Goal: Book appointment/travel/reservation

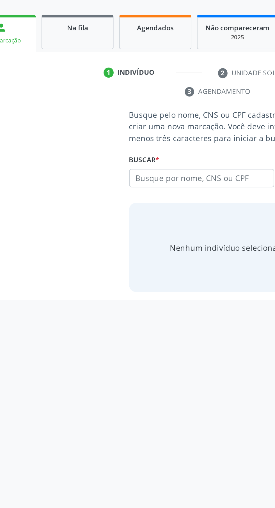
click at [100, 168] on input "text" at bounding box center [124, 167] width 73 height 10
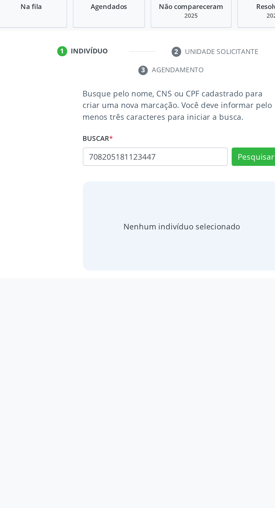
type input "708205181123447"
click at [167, 169] on button "Pesquisar" at bounding box center [175, 167] width 25 height 10
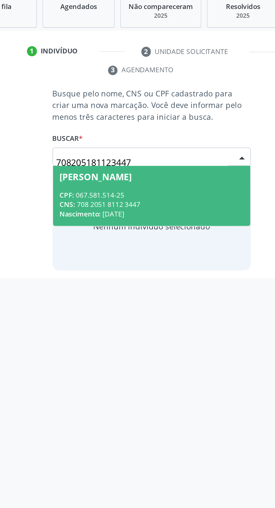
click at [156, 189] on div "CNS: 708 2051 8112 3447" at bounding box center [137, 190] width 93 height 5
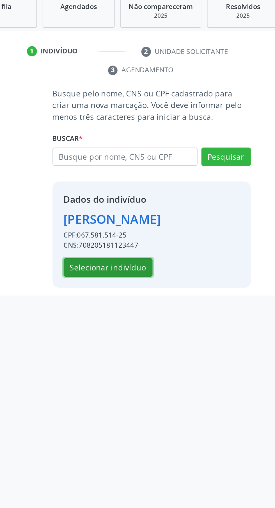
click at [131, 221] on button "Selecionar indivíduo" at bounding box center [115, 223] width 45 height 10
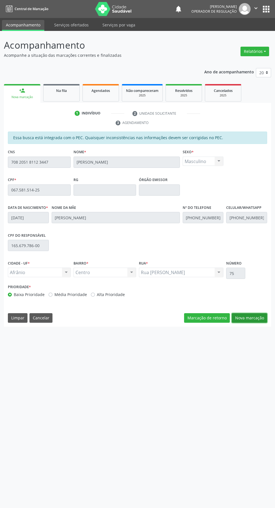
click at [249, 320] on button "Nova marcação" at bounding box center [249, 318] width 35 height 10
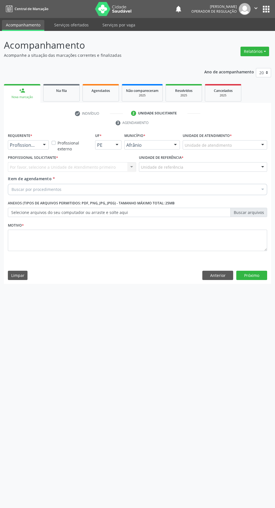
click at [222, 164] on div "Unidade de referência" at bounding box center [203, 167] width 128 height 10
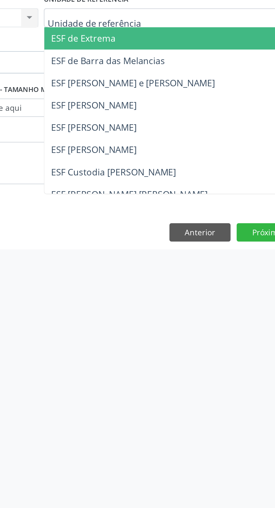
click at [170, 256] on div "Motivo *" at bounding box center [137, 240] width 262 height 38
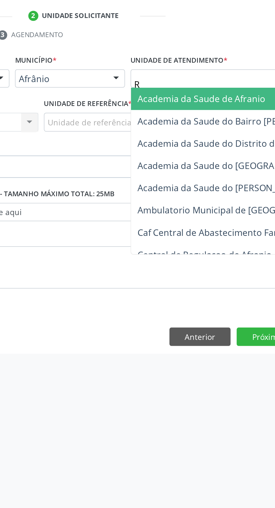
type input "Ro"
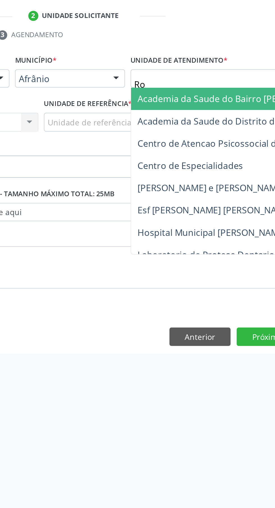
click at [235, 214] on span "Esf [PERSON_NAME] [PERSON_NAME]" at bounding box center [226, 211] width 78 height 6
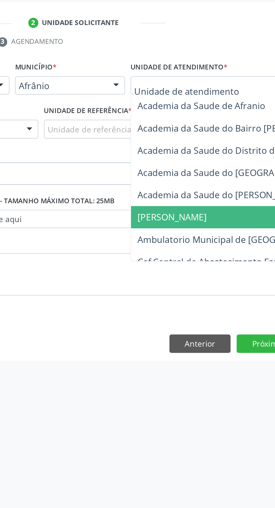
click at [237, 223] on span "Ambulatorio Municipal de [GEOGRAPHIC_DATA]" at bounding box center [237, 222] width 101 height 6
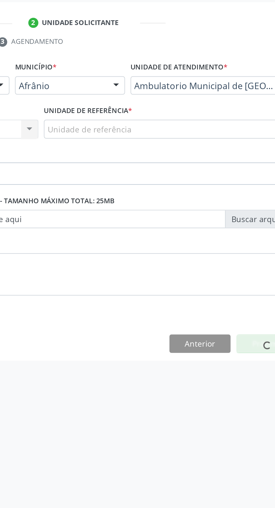
click at [210, 170] on div "Unidade de referência" at bounding box center [203, 167] width 128 height 10
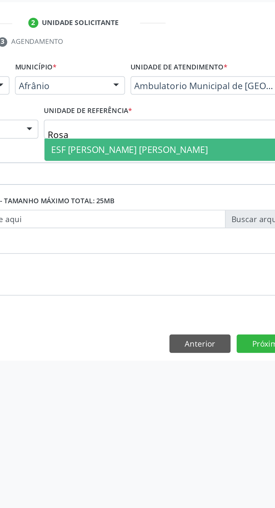
click at [213, 180] on span "ESF [PERSON_NAME] [PERSON_NAME]" at bounding box center [203, 177] width 128 height 11
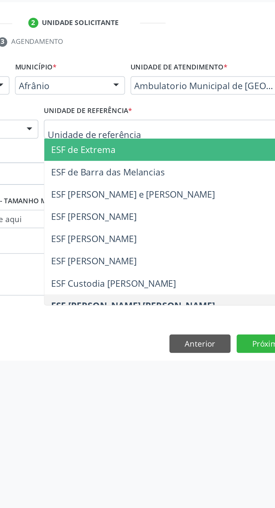
click at [202, 170] on input "text" at bounding box center [198, 169] width 115 height 11
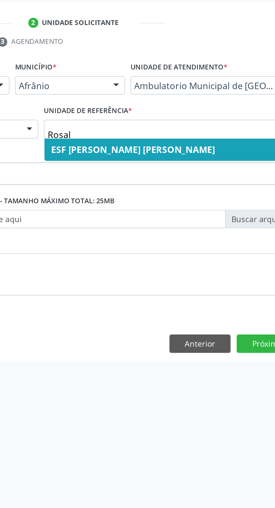
click at [208, 177] on span "ESF [PERSON_NAME] [PERSON_NAME]" at bounding box center [184, 177] width 83 height 6
type input "Rosal"
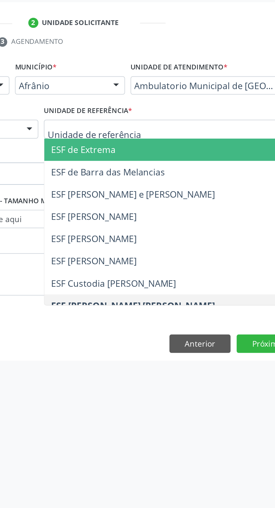
click at [192, 168] on input "text" at bounding box center [198, 169] width 115 height 11
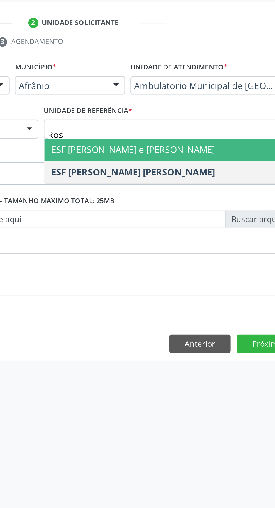
type input "Rosa"
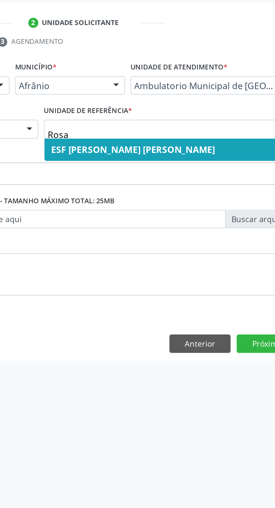
click at [194, 180] on span "ESF [PERSON_NAME] [PERSON_NAME]" at bounding box center [184, 177] width 83 height 6
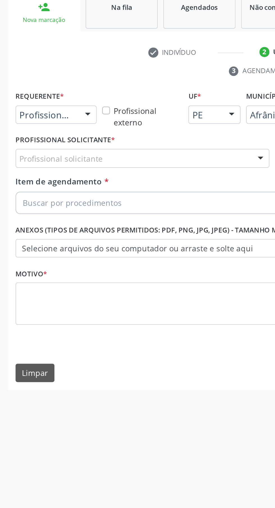
click at [70, 168] on div "Profissional solicitante" at bounding box center [72, 167] width 128 height 10
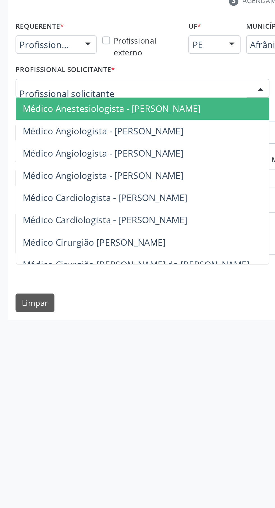
click at [75, 223] on span "Médico Cardiologista - [PERSON_NAME]" at bounding box center [53, 222] width 83 height 6
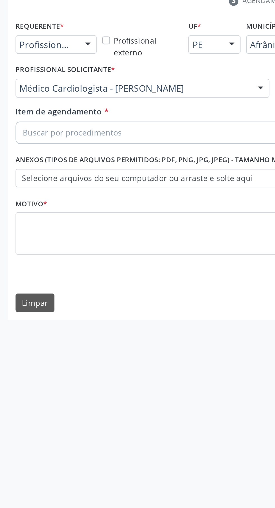
click at [66, 216] on label "Selecione arquivos do seu computador ou arraste e solte aqui" at bounding box center [138, 213] width 260 height 10
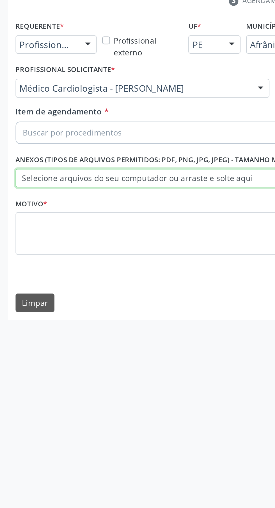
click at [66, 216] on input "Selecione arquivos do seu computador ou arraste e solte aqui" at bounding box center [138, 213] width 260 height 10
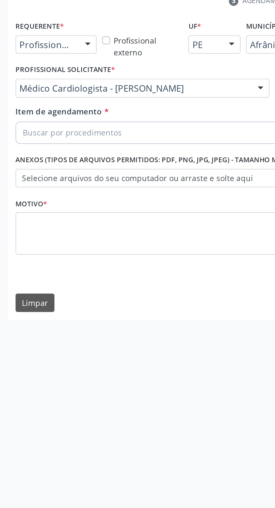
click at [73, 191] on div "Buscar por procedimentos" at bounding box center [138, 189] width 260 height 11
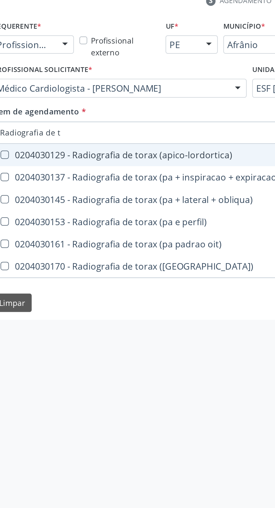
type input "Radiografia de to"
click at [105, 237] on div "0204030153 - Radiografia de torax (pa e perfil)" at bounding box center [138, 234] width 252 height 4
checkbox perfil\) "true"
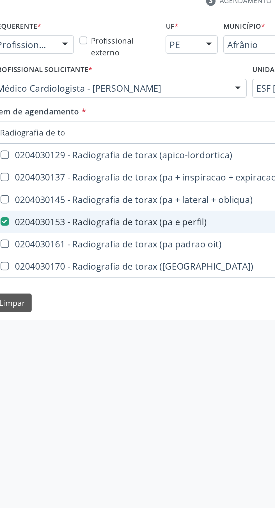
click at [113, 187] on input "Radiografia de to" at bounding box center [135, 189] width 247 height 11
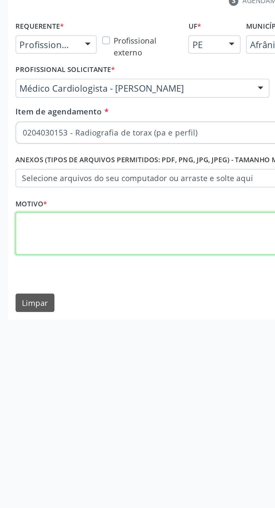
type textarea "."
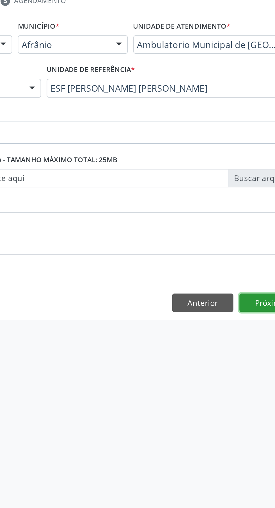
click at [251, 276] on button "Próximo" at bounding box center [252, 276] width 31 height 10
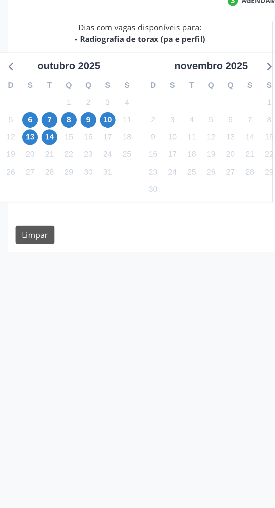
click at [48, 186] on div "9" at bounding box center [45, 182] width 8 height 9
click at [44, 183] on span "9" at bounding box center [45, 183] width 8 height 8
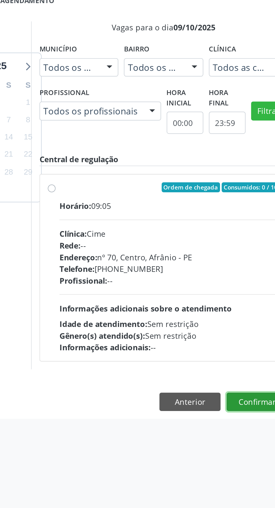
click at [255, 329] on button "Confirmar" at bounding box center [252, 325] width 31 height 10
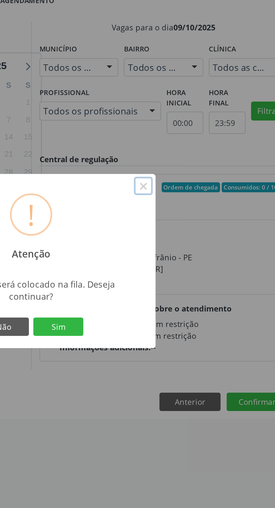
click at [194, 219] on button "×" at bounding box center [195, 216] width 10 height 10
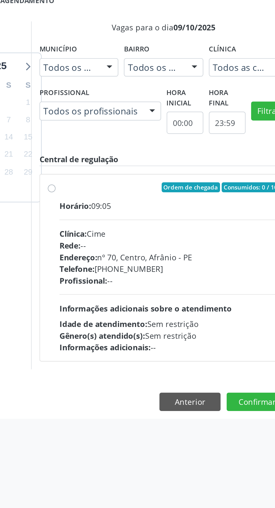
click at [182, 226] on div "Horário: 09:05" at bounding box center [207, 226] width 111 height 6
click at [150, 219] on input "Ordem de chegada Consumidos: 0 / 10 Horário: 09:05 Clínica: Cime Rede: -- Ender…" at bounding box center [148, 216] width 4 height 5
radio input "true"
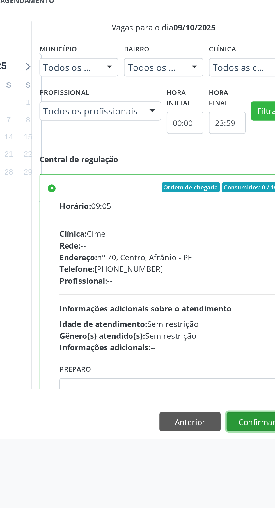
click at [252, 338] on button "Confirmar" at bounding box center [252, 335] width 31 height 10
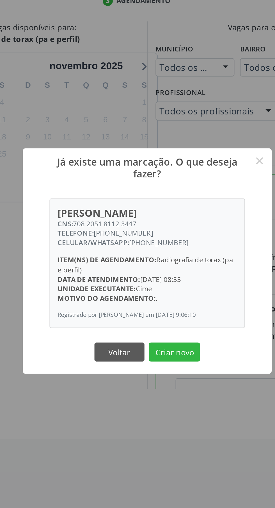
click at [154, 304] on button "Criar novo" at bounding box center [152, 300] width 26 height 10
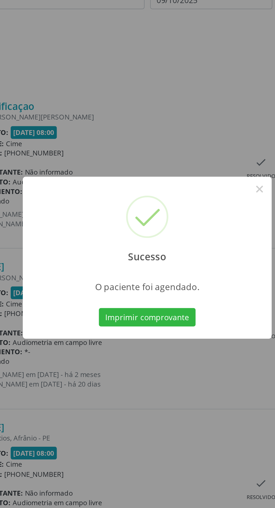
click at [147, 288] on button "Imprimir comprovante" at bounding box center [137, 284] width 49 height 10
